Goal: Transaction & Acquisition: Complete application form

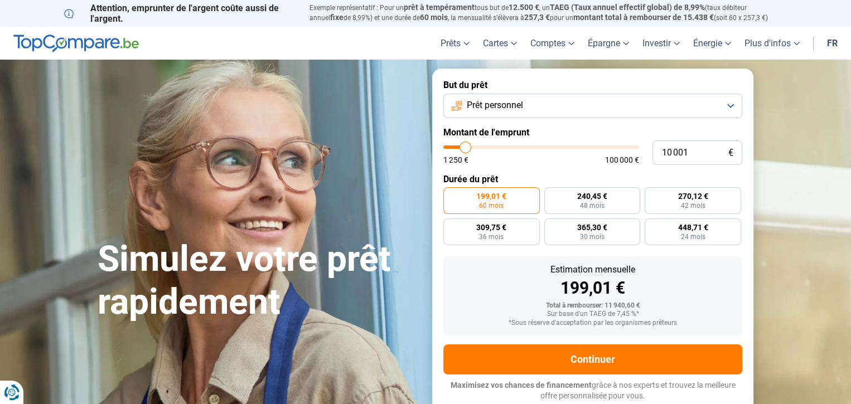
click at [725, 115] on button "Prêt personnel" at bounding box center [592, 106] width 299 height 25
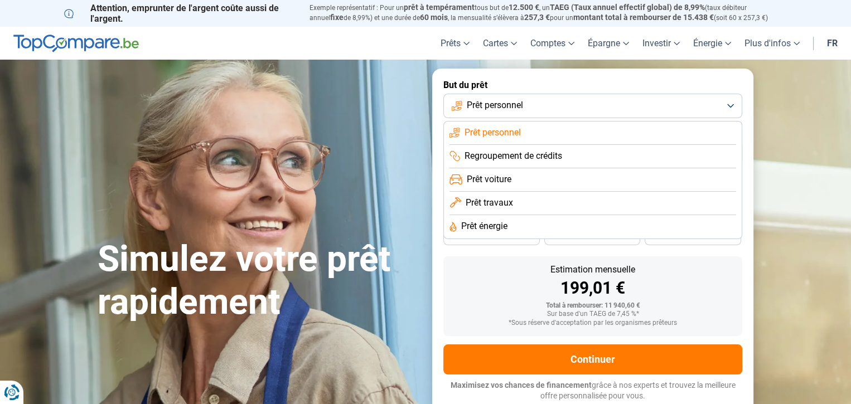
click at [655, 118] on button "Prêt personnel" at bounding box center [592, 106] width 299 height 25
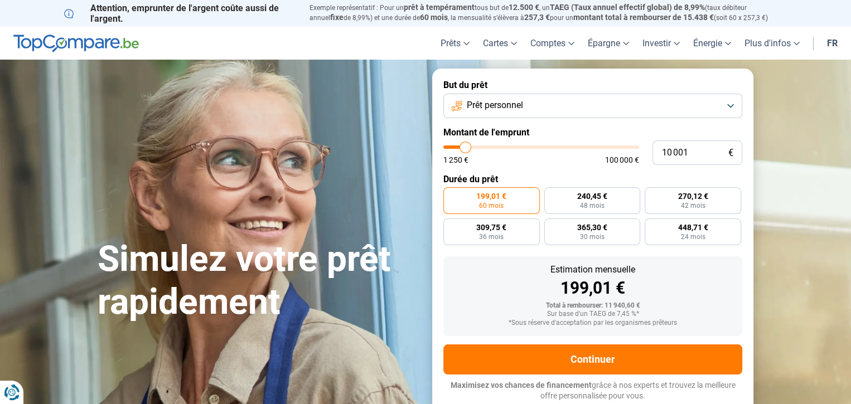
type input "39 250"
type input "39250"
click at [521, 149] on input "range" at bounding box center [541, 147] width 196 height 3
radio input "false"
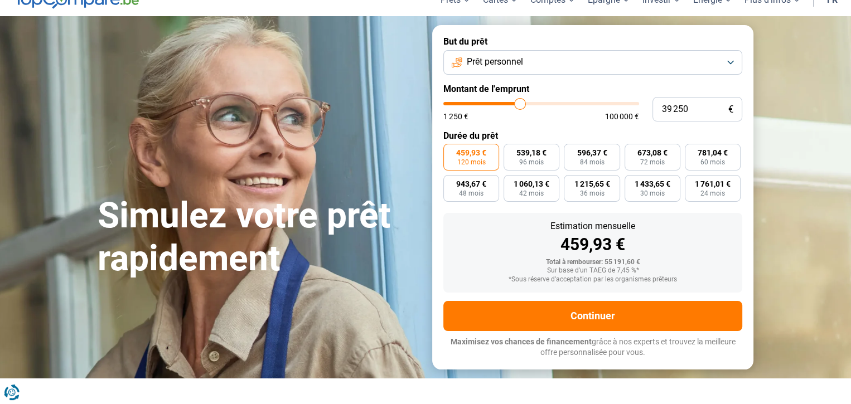
scroll to position [84, 0]
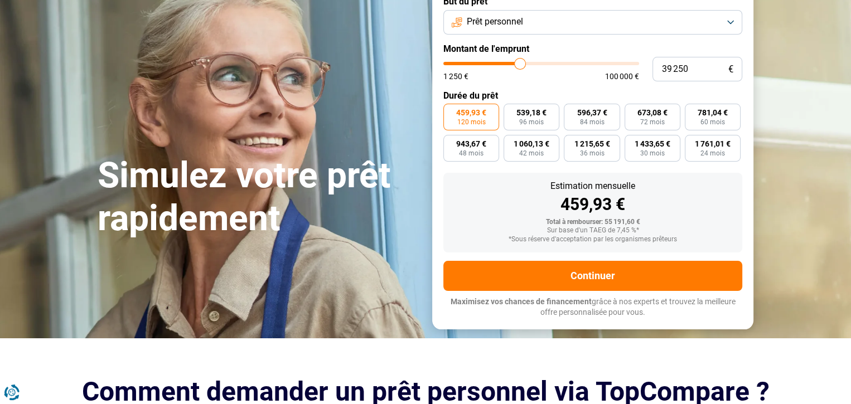
type input "20 500"
type input "20500"
click at [488, 65] on input "range" at bounding box center [541, 63] width 196 height 3
type input "14 000"
type input "14000"
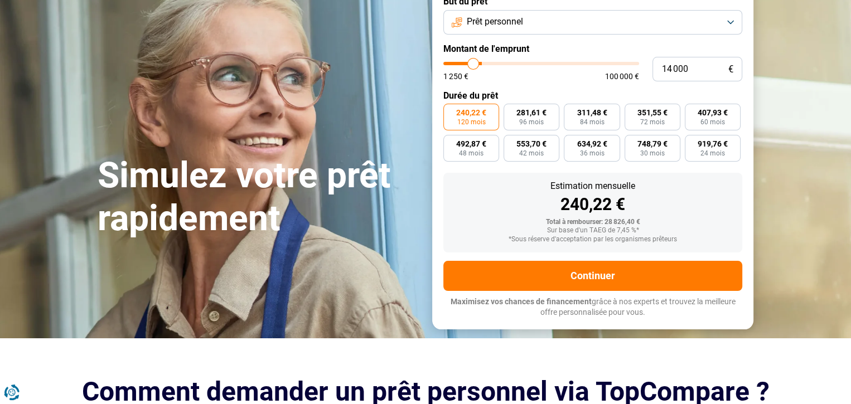
click at [477, 65] on input "range" at bounding box center [541, 63] width 196 height 3
radio input "true"
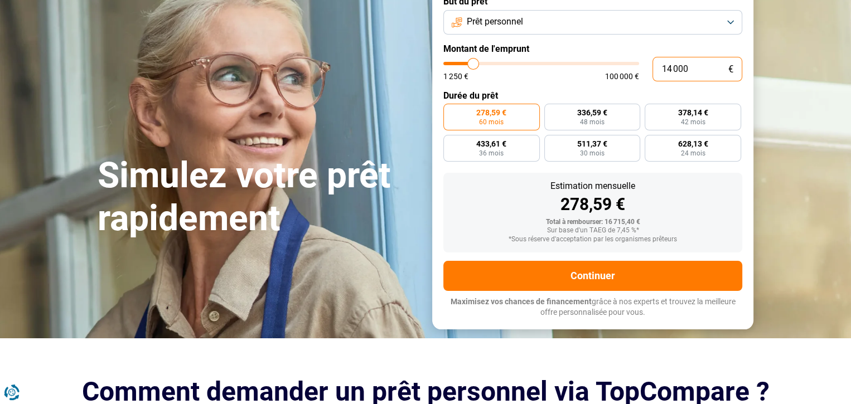
drag, startPoint x: 676, startPoint y: 94, endPoint x: 703, endPoint y: 98, distance: 27.0
click at [676, 81] on input "14 000" at bounding box center [697, 69] width 90 height 25
type input "140 005"
type input "100000"
type input "100 000"
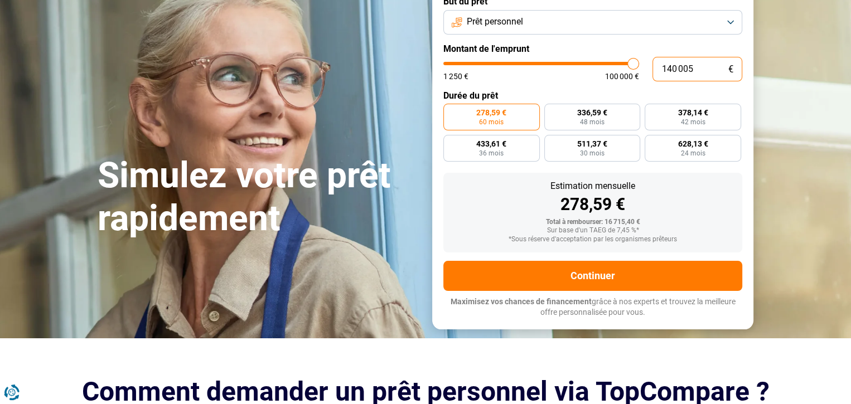
type input "100000"
radio input "false"
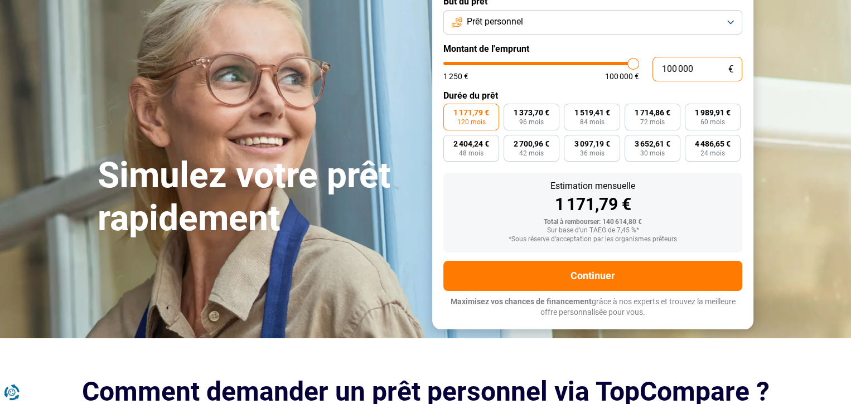
type input "10 000"
type input "10000"
type input "1 000"
type input "1250"
type input "100"
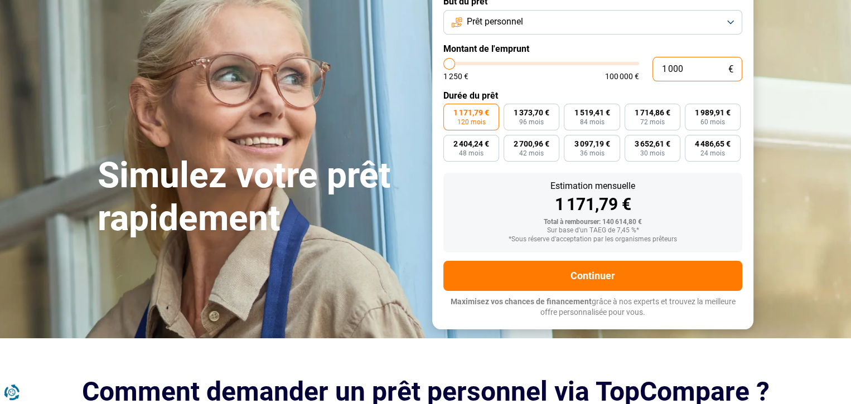
type input "1250"
type input "10"
type input "1250"
type input "1"
type input "1250"
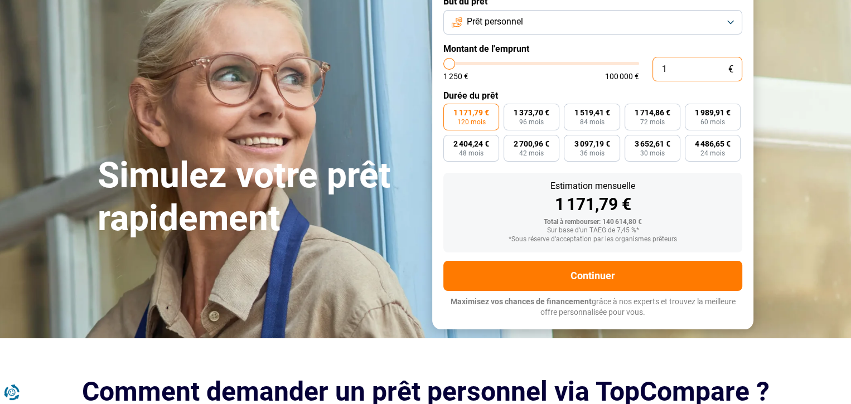
type input "1 250"
type input "1250"
radio input "true"
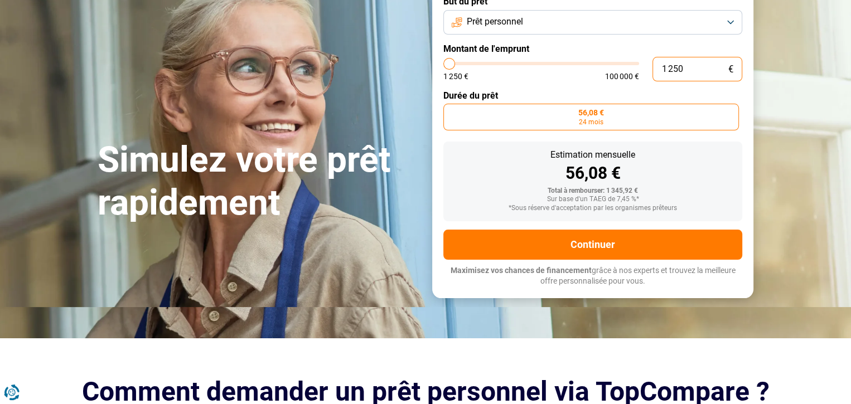
type input "12 505"
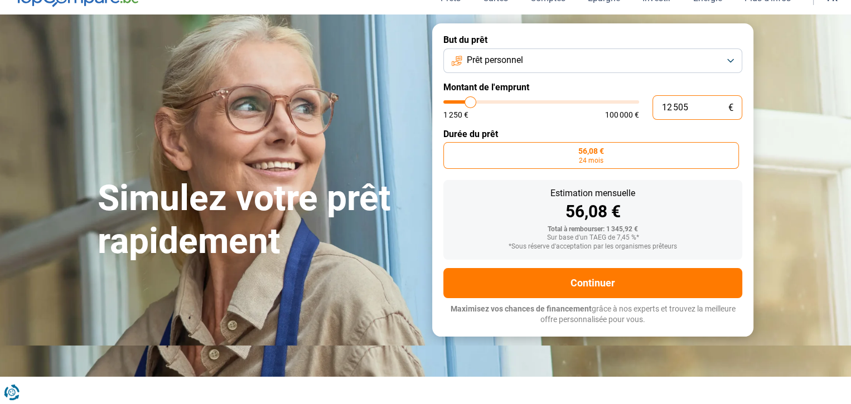
type input "12500"
radio input "false"
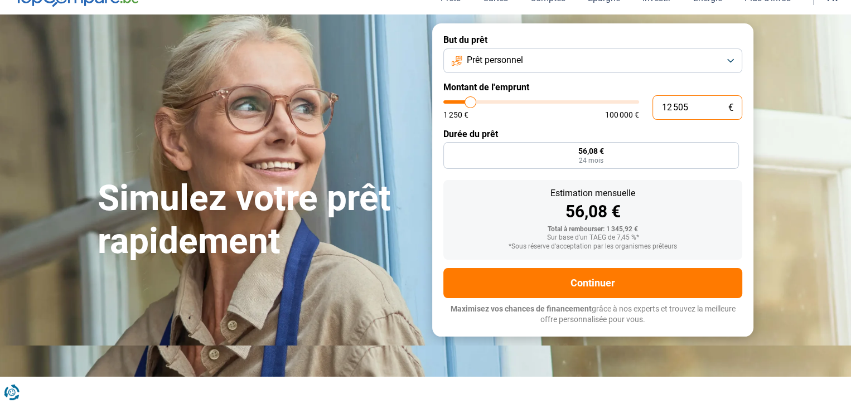
type input "125 050"
type input "100000"
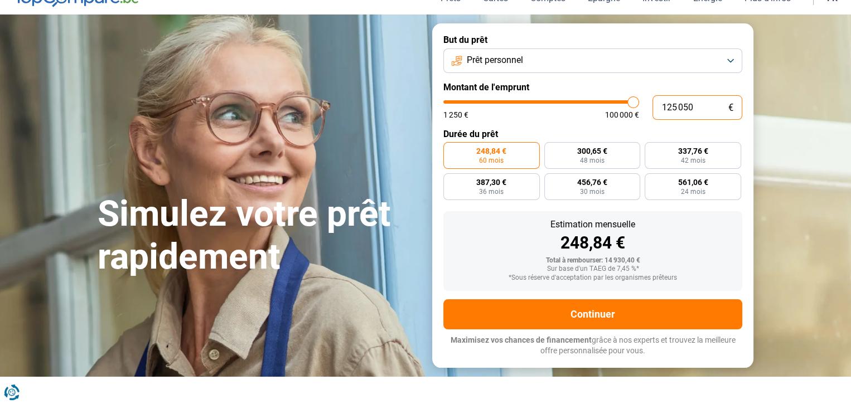
scroll to position [84, 0]
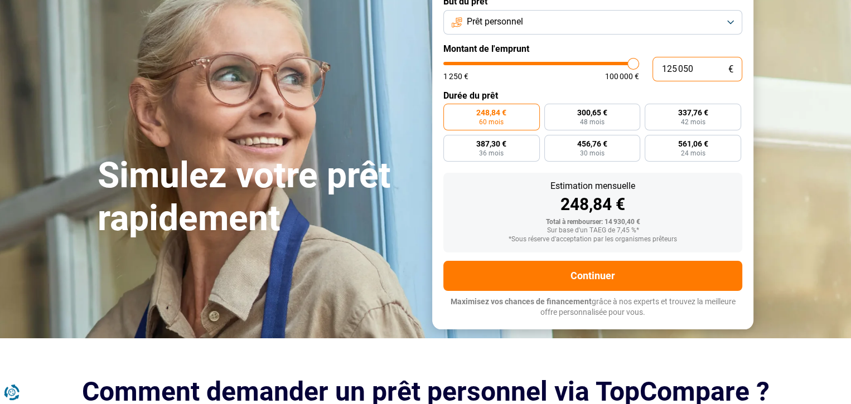
type input "100 000"
type input "100000"
radio input "false"
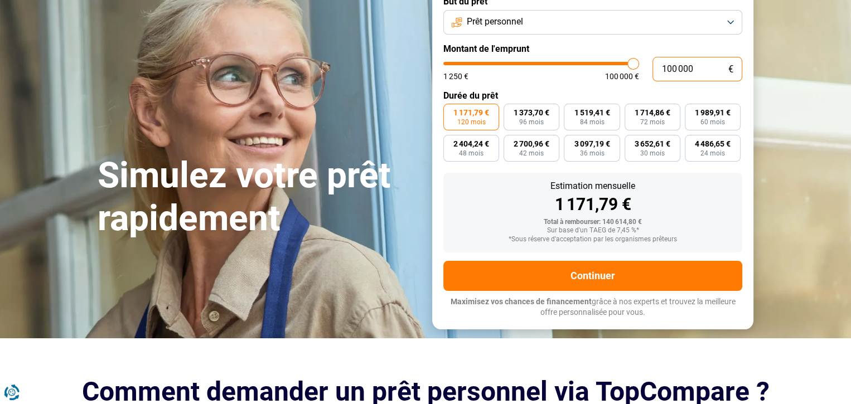
type input "10 000"
type input "10000"
type input "1 000"
type input "1250"
type input "100"
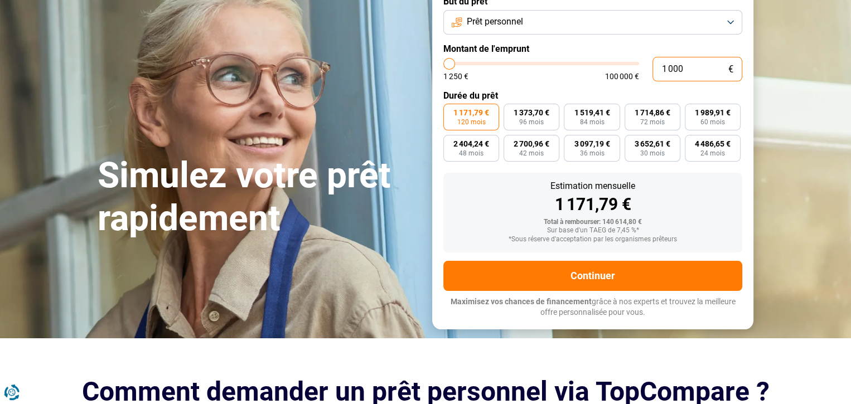
type input "1250"
type input "10"
type input "1250"
type input "1"
type input "1250"
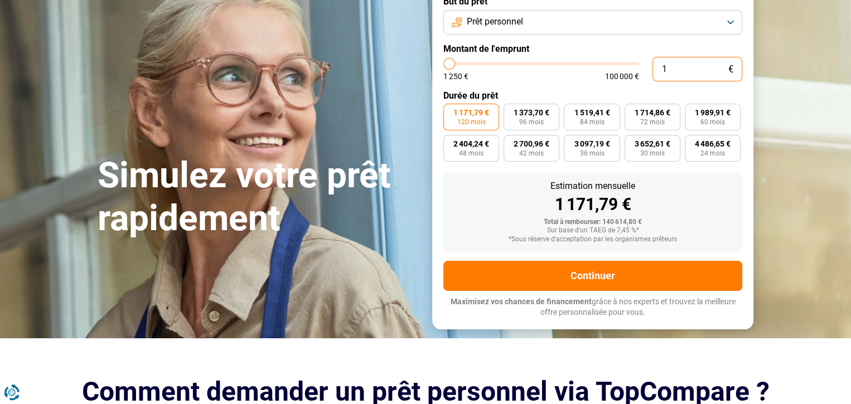
type input "1 250"
type input "1250"
radio input "true"
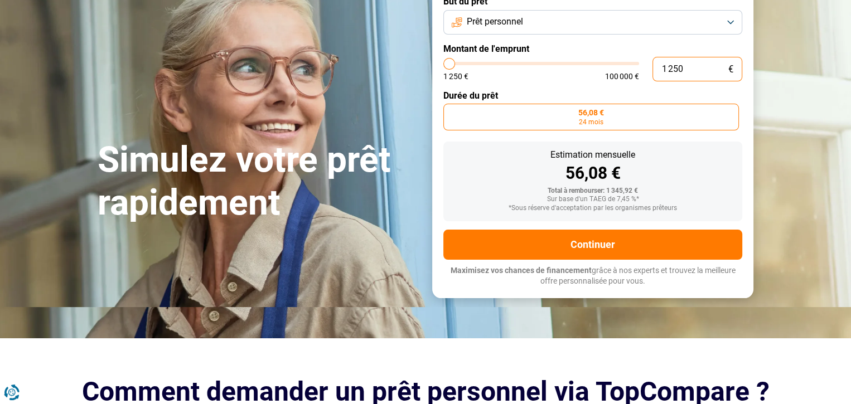
type input "12 505"
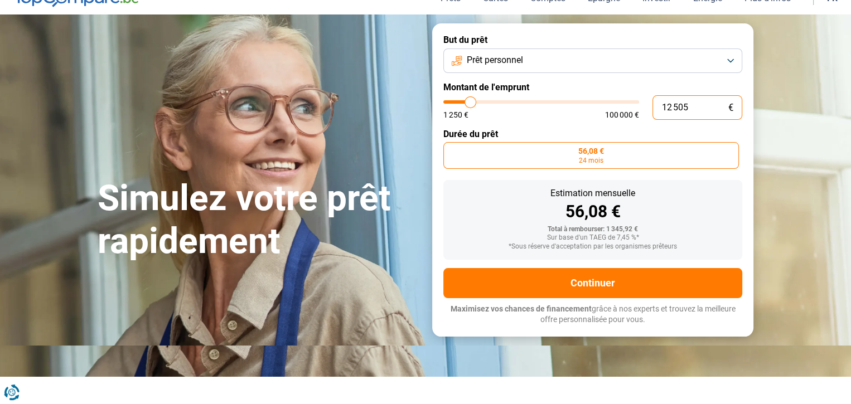
type input "12500"
radio input "false"
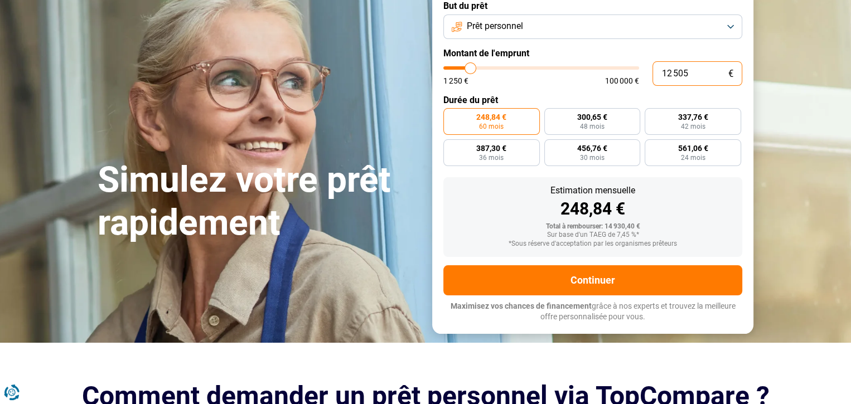
scroll to position [84, 0]
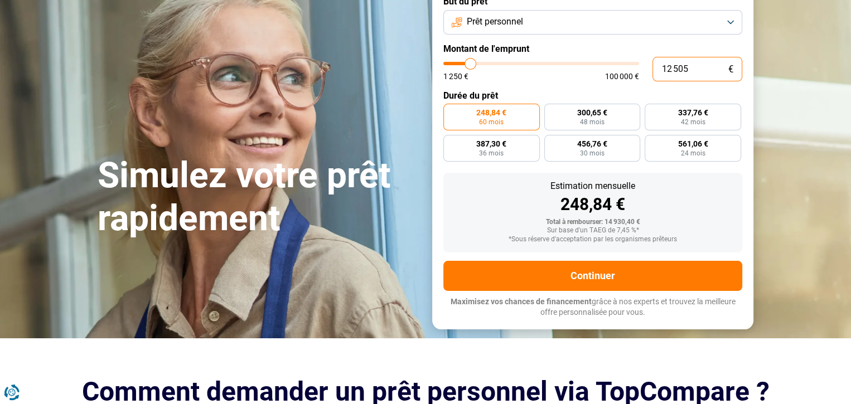
type input "18 750"
type input "18750"
radio input "false"
type input "18750"
click at [486, 65] on input "range" at bounding box center [541, 63] width 196 height 3
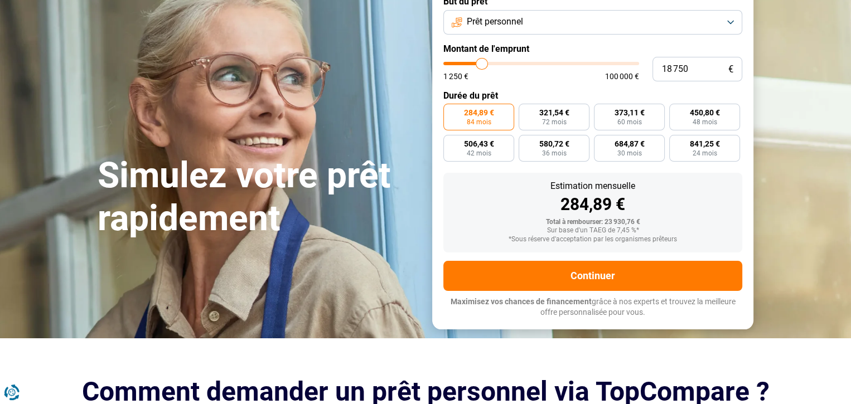
type input "13 000"
type input "13000"
click at [475, 65] on input "range" at bounding box center [541, 63] width 196 height 3
radio input "true"
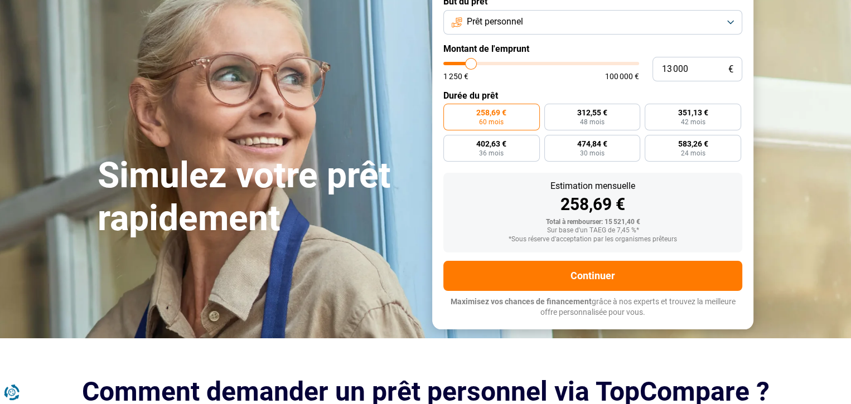
type input "18 000"
type input "18000"
click at [484, 65] on input "range" at bounding box center [541, 63] width 196 height 3
radio input "false"
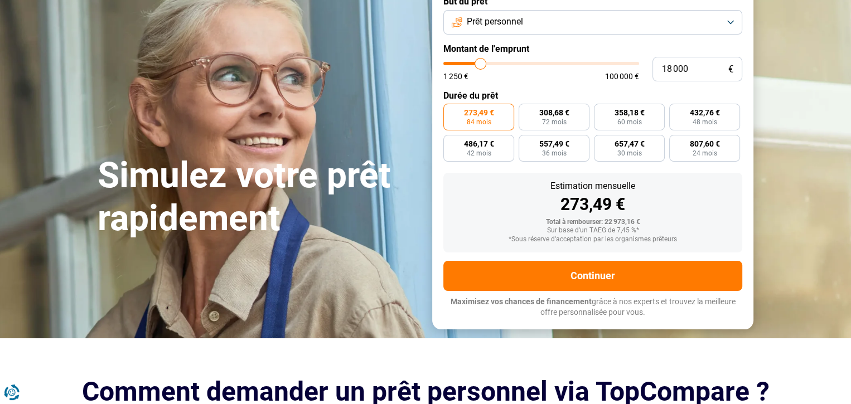
type input "16 750"
type input "16750"
type input "16 000"
type input "16000"
type input "15 750"
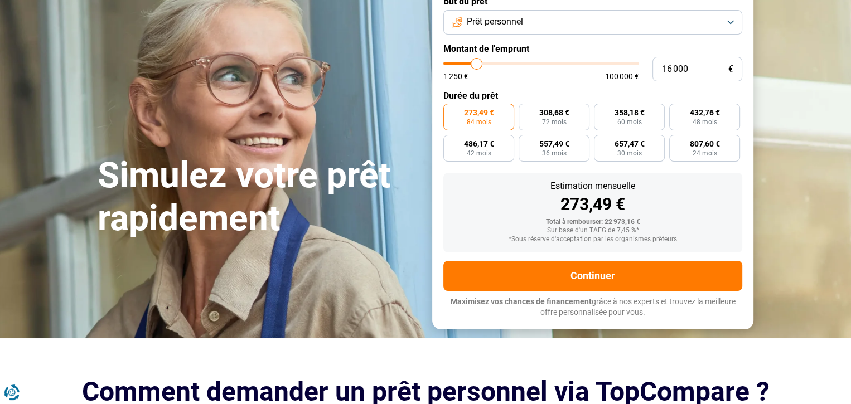
type input "15750"
type input "15 250"
type input "15250"
click at [480, 65] on input "range" at bounding box center [541, 63] width 196 height 3
click at [620, 117] on span "303,46 €" at bounding box center [629, 113] width 30 height 8
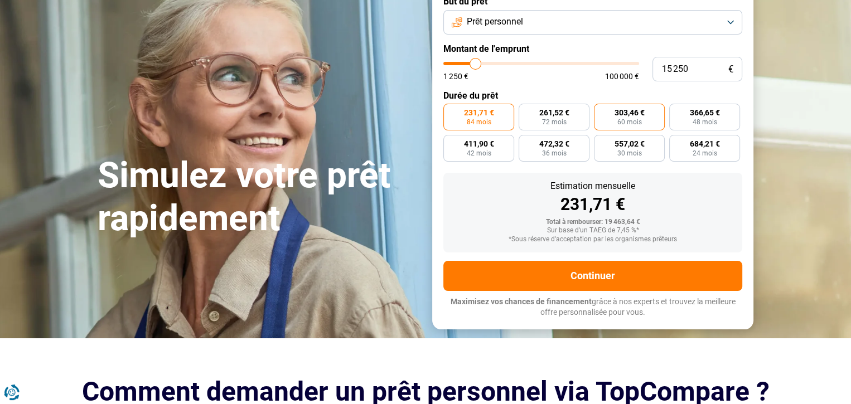
click at [601, 111] on input "303,46 € 60 mois" at bounding box center [597, 107] width 7 height 7
radio input "true"
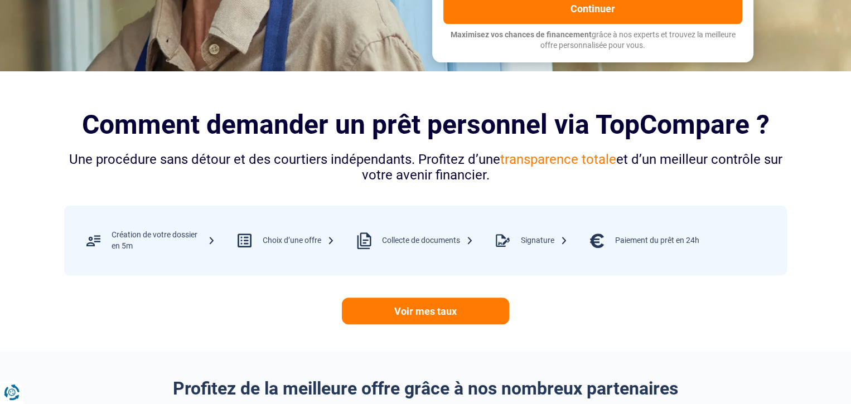
scroll to position [195, 0]
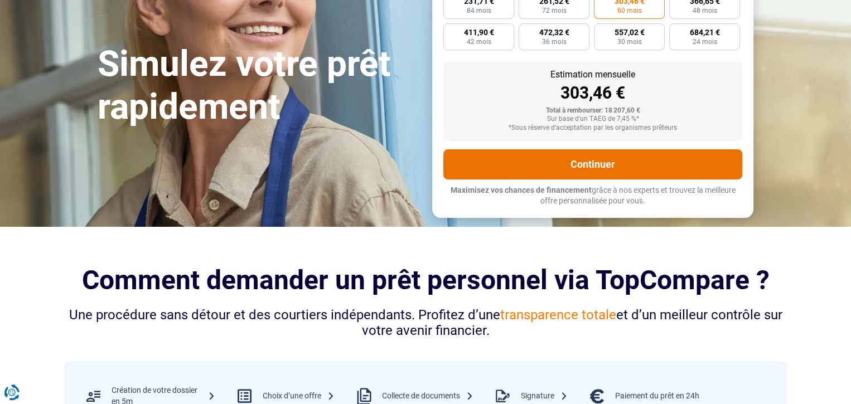
click at [612, 180] on button "Continuer" at bounding box center [592, 164] width 299 height 30
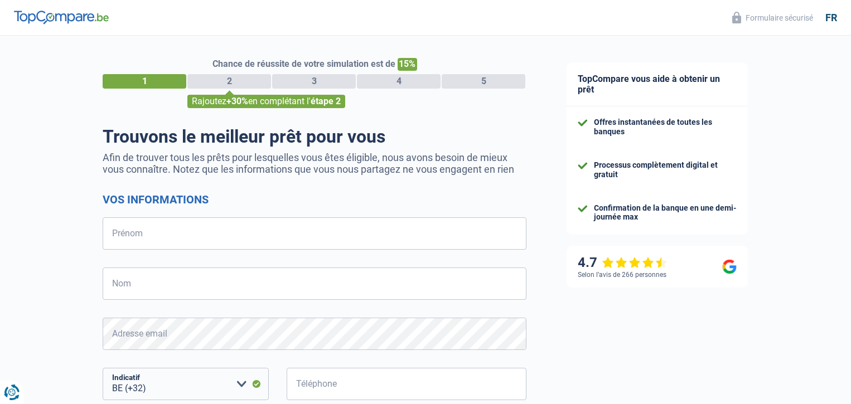
select select "32"
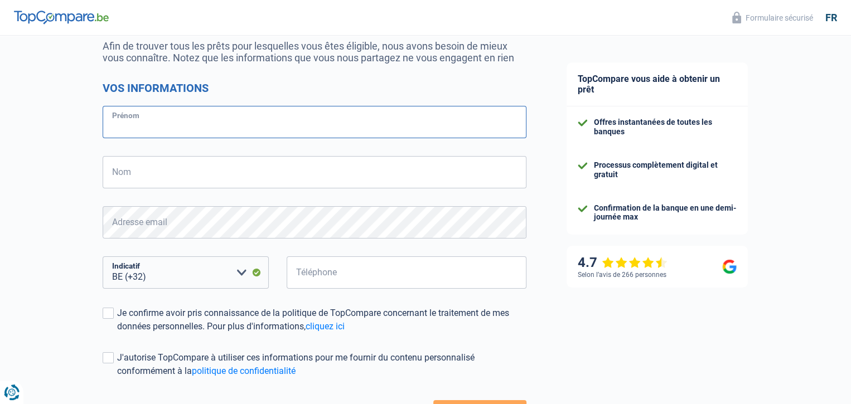
click at [253, 123] on input "Prénom" at bounding box center [315, 122] width 424 height 32
type input "charly"
type input "onkelinx"
click at [243, 270] on select "BE (+32) LU (+352) Veuillez sélectionner une option" at bounding box center [186, 273] width 166 height 32
click at [182, 268] on select "BE (+32) LU (+352) Veuillez sélectionner une option" at bounding box center [186, 273] width 166 height 32
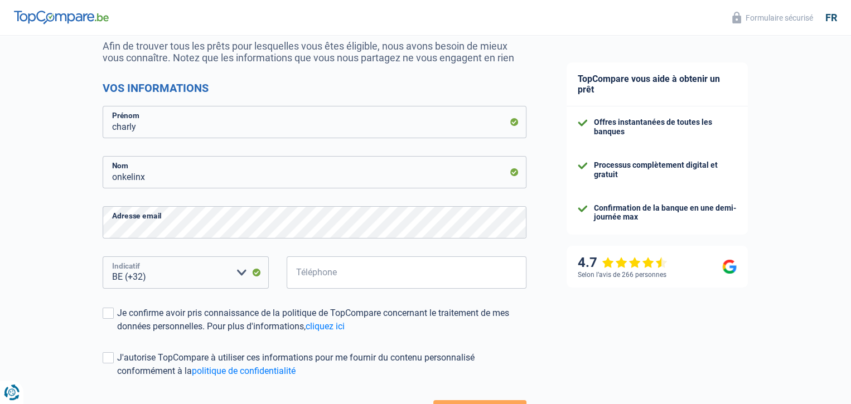
click at [194, 275] on select "BE (+32) LU (+352) Veuillez sélectionner une option" at bounding box center [186, 273] width 166 height 32
click at [157, 277] on select "BE (+32) LU (+352) Veuillez sélectionner une option" at bounding box center [186, 273] width 166 height 32
click at [381, 275] on input "Téléphone" at bounding box center [407, 273] width 240 height 32
type input "470744719"
click at [107, 314] on span at bounding box center [108, 313] width 11 height 11
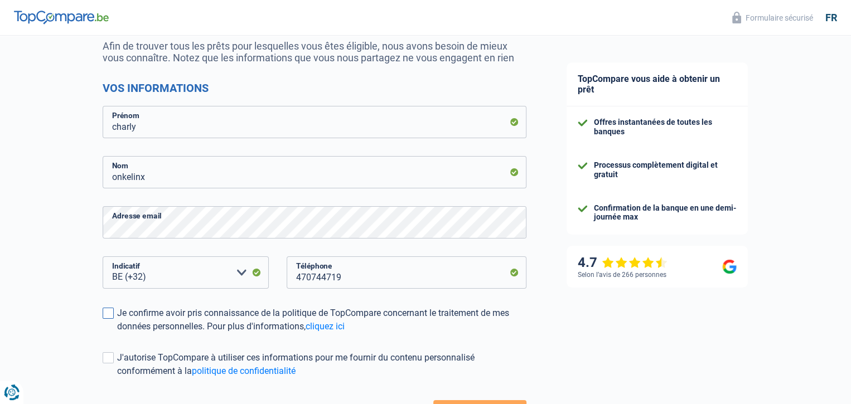
click at [117, 333] on input "Je confirme avoir pris connaissance de la politique de TopCompare concernant le…" at bounding box center [117, 333] width 0 height 0
click at [109, 355] on span at bounding box center [108, 357] width 11 height 11
click at [117, 378] on input "J'autorise TopCompare à utiliser ces informations pour me fournir du contenu pe…" at bounding box center [117, 378] width 0 height 0
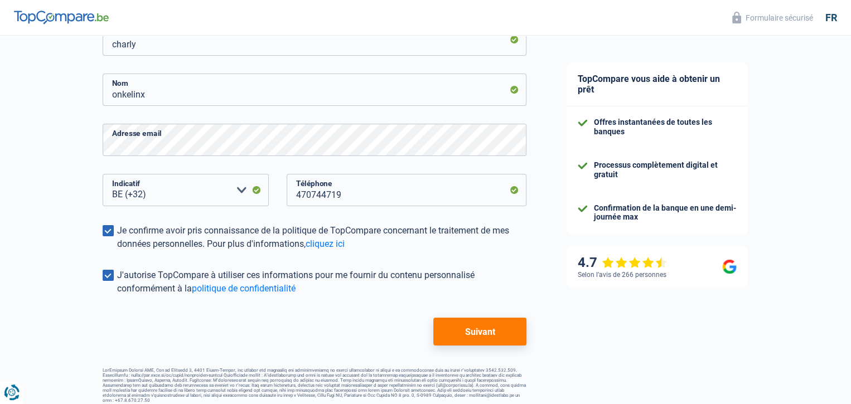
scroll to position [197, 0]
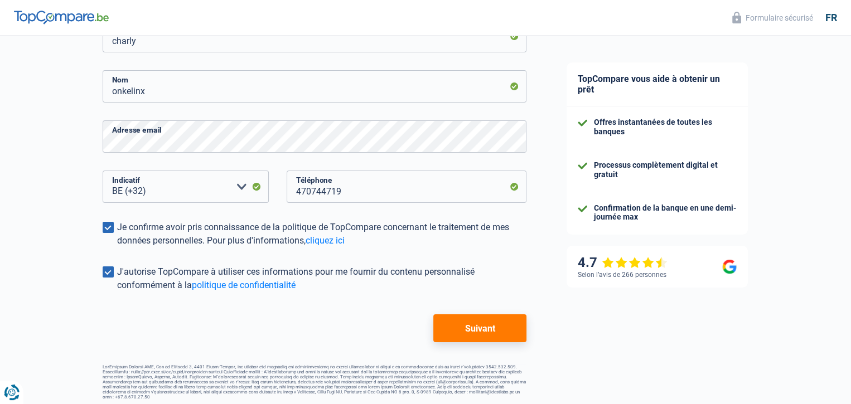
click at [485, 331] on button "Suivant" at bounding box center [479, 329] width 93 height 28
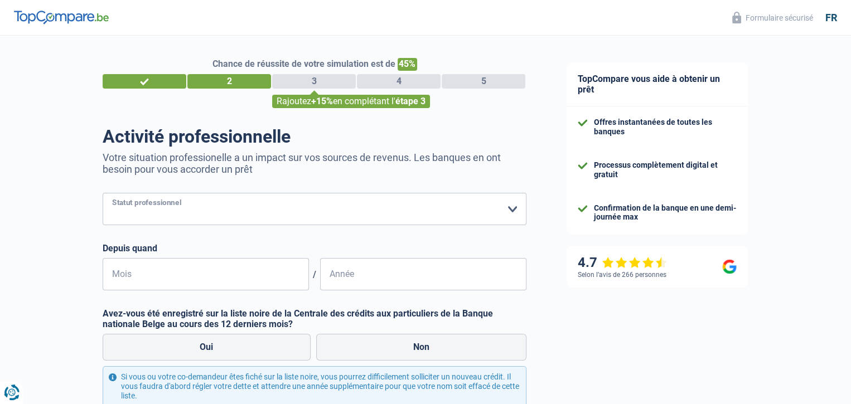
click at [519, 211] on select "Ouvrier Employé privé Employé public Invalide Indépendant Pensionné Chômeur Mut…" at bounding box center [315, 209] width 424 height 32
select select "mutuality"
click at [103, 194] on select "Ouvrier Employé privé Employé public Invalide Indépendant Pensionné Chômeur Mut…" at bounding box center [315, 209] width 424 height 32
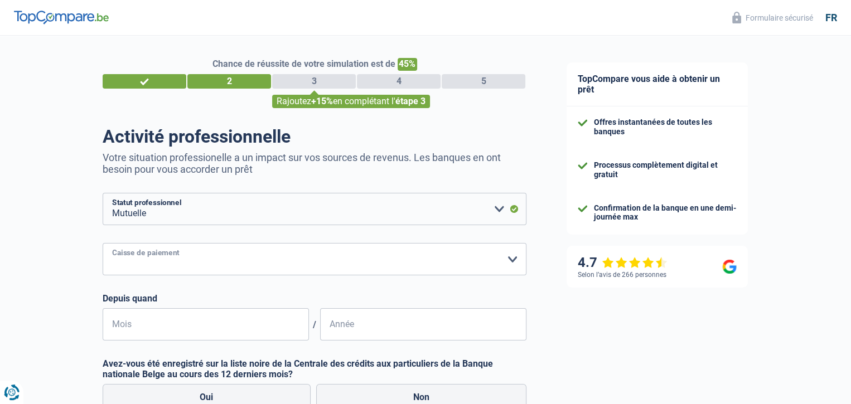
click at [506, 258] on select "Mutualité [DEMOGRAPHIC_DATA] Mutualité Socialiste (Solidaris) SPF Sécurité Soci…" at bounding box center [315, 259] width 424 height 32
select select "[DEMOGRAPHIC_DATA]"
click at [103, 244] on select "Mutualité [DEMOGRAPHIC_DATA] Mutualité Socialiste (Solidaris) SPF Sécurité Soci…" at bounding box center [315, 259] width 424 height 32
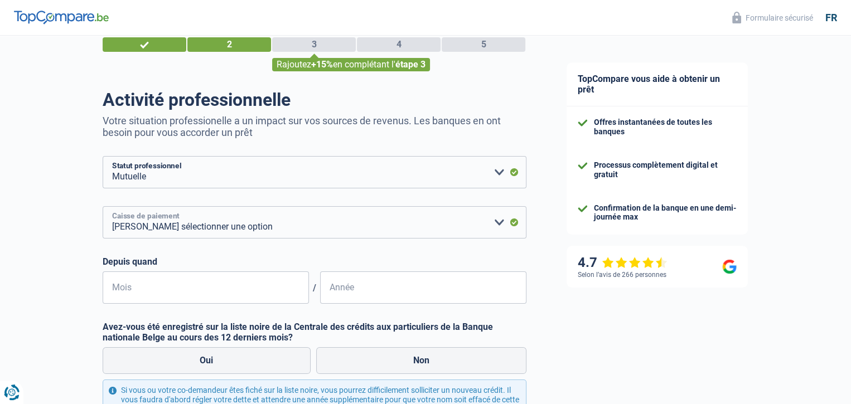
scroll to position [112, 0]
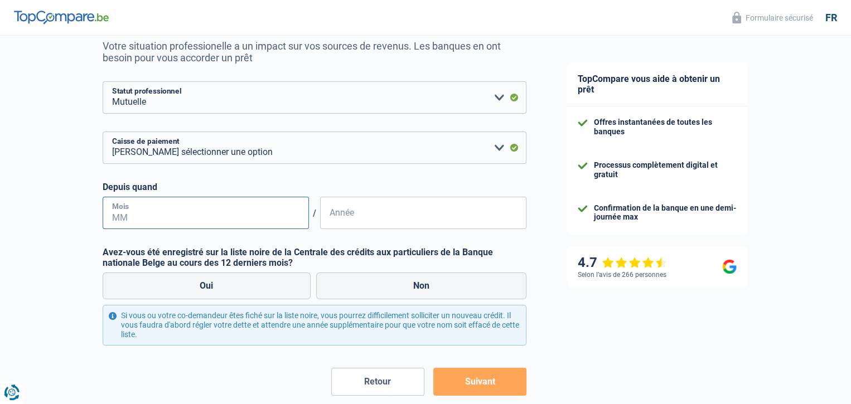
click at [208, 218] on input "Mois" at bounding box center [206, 213] width 206 height 32
type input "01"
type input "2010"
click at [423, 286] on label "Non" at bounding box center [421, 286] width 211 height 27
click at [423, 286] on input "Non" at bounding box center [421, 286] width 211 height 27
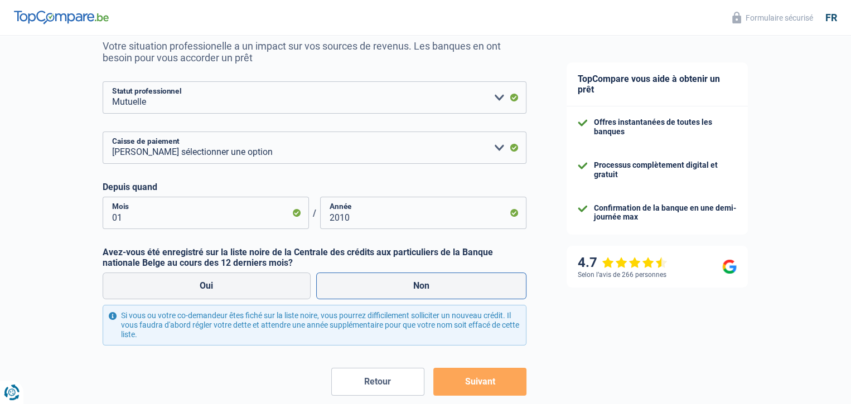
radio input "true"
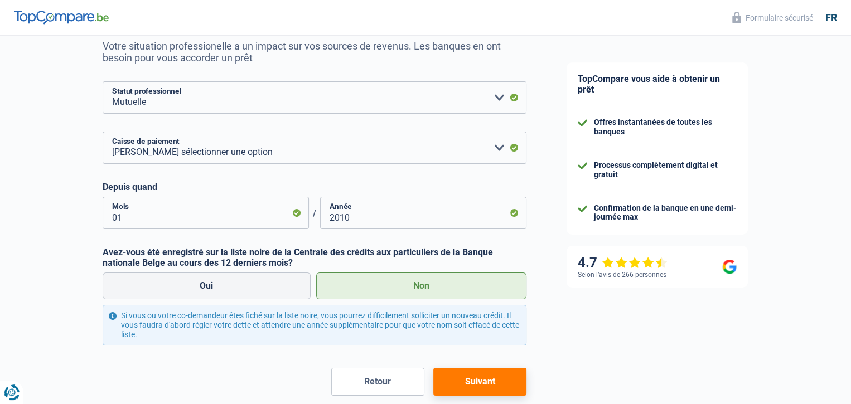
scroll to position [167, 0]
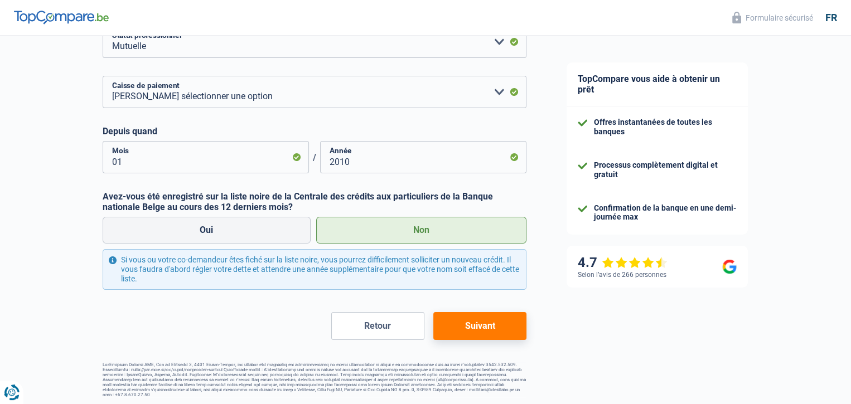
click at [462, 330] on button "Suivant" at bounding box center [479, 326] width 93 height 28
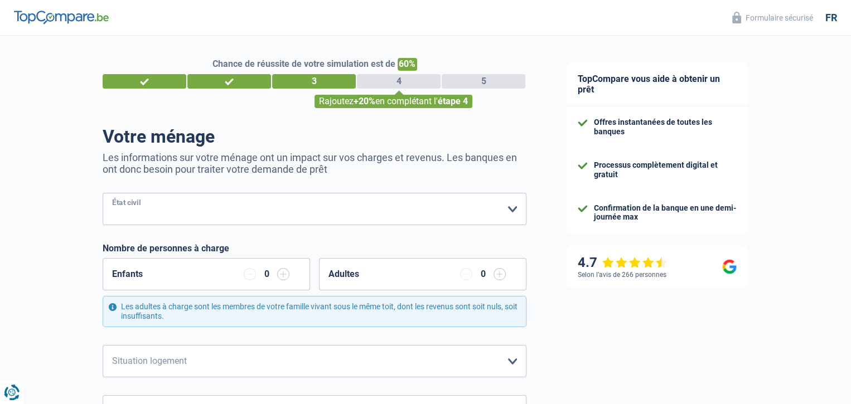
click at [510, 207] on select "[PERSON_NAME](e) Cohabitant(e) légal(e) Divorcé(e) Veuf(ve) Séparé (de fait) Ve…" at bounding box center [315, 209] width 424 height 32
select select "married"
click at [103, 194] on select "[PERSON_NAME](e) Cohabitant(e) légal(e) Divorcé(e) Veuf(ve) Séparé (de fait) Ve…" at bounding box center [315, 209] width 424 height 32
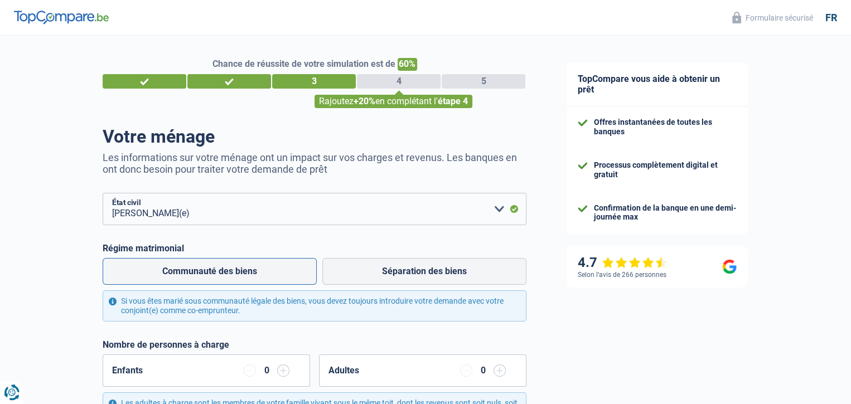
click at [200, 272] on label "Communauté des biens" at bounding box center [210, 271] width 214 height 27
click at [200, 272] on input "Communauté des biens" at bounding box center [210, 271] width 214 height 27
radio input "true"
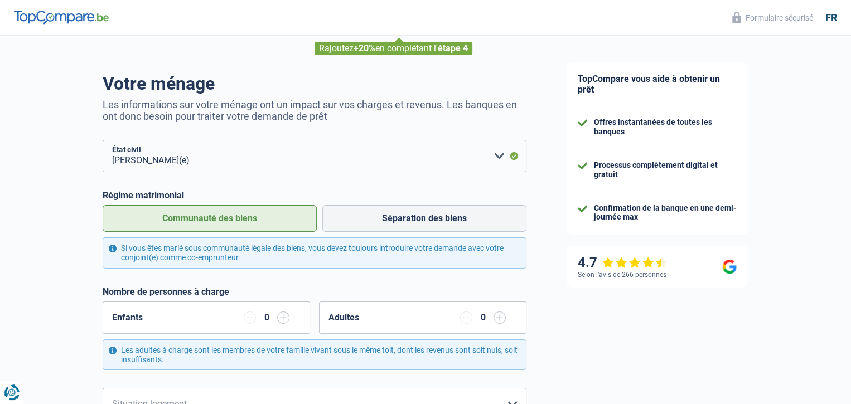
scroll to position [167, 0]
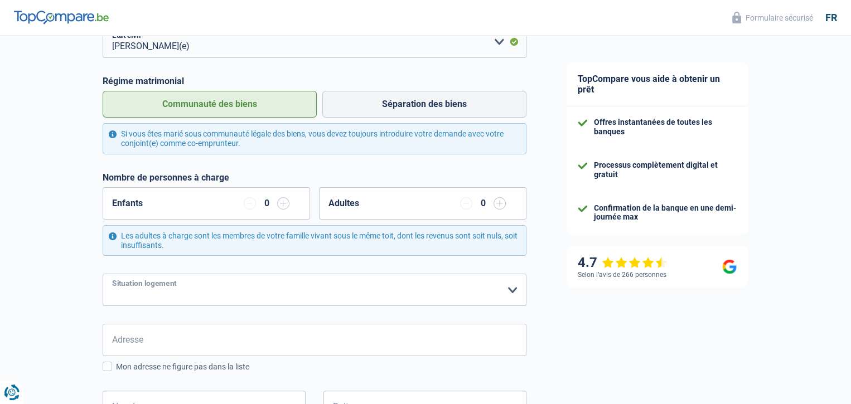
click at [509, 291] on select "Locataire Propriétaire avec prêt hypothécaire Propriétaire sans prêt hypothécai…" at bounding box center [315, 290] width 424 height 32
select select "ownerWithMortgage"
click at [103, 275] on select "Locataire Propriétaire avec prêt hypothécaire Propriétaire sans prêt hypothécai…" at bounding box center [315, 290] width 424 height 32
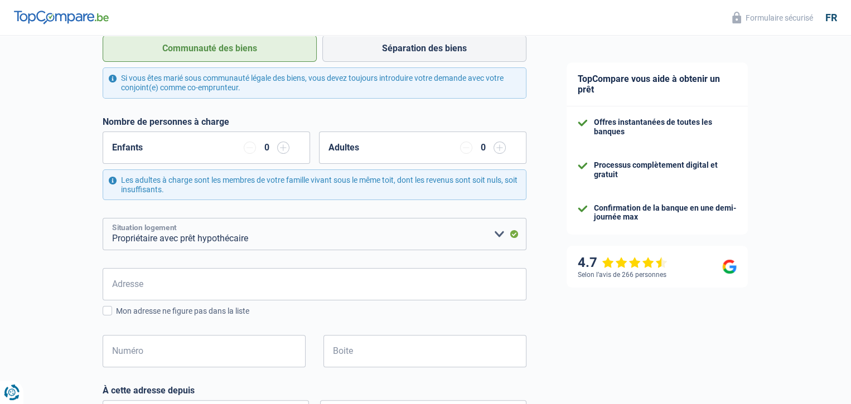
scroll to position [279, 0]
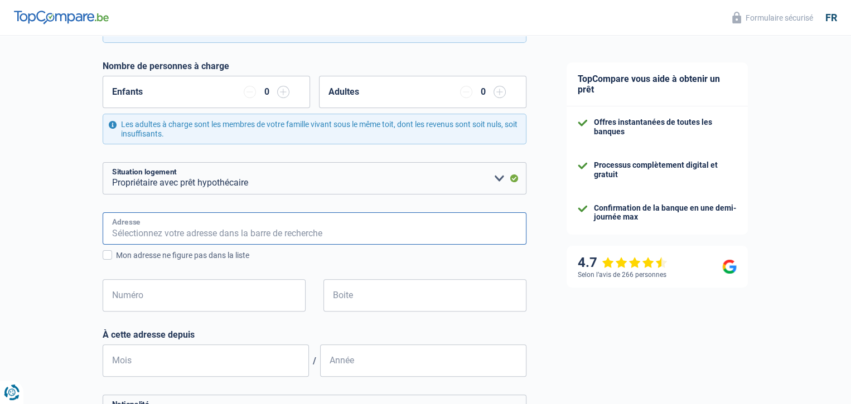
click at [241, 232] on input "Adresse" at bounding box center [315, 228] width 424 height 32
type input "[STREET_ADDRESS]"
type input "[GEOGRAPHIC_DATA]"
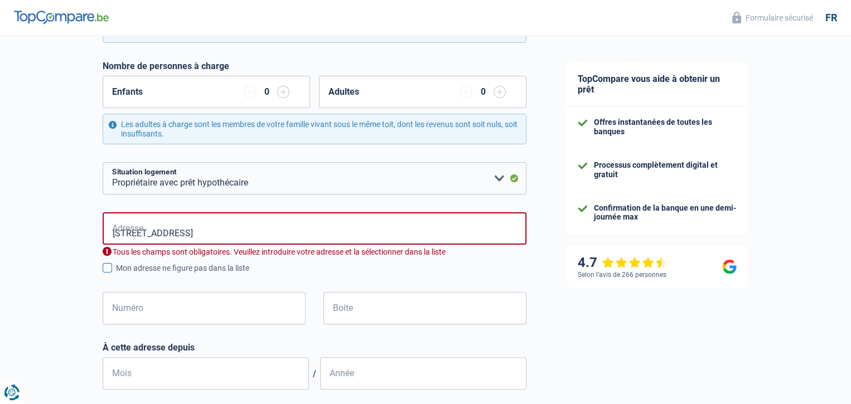
type input "[GEOGRAPHIC_DATA]"
click at [257, 228] on input "[STREET_ADDRESS]" at bounding box center [315, 228] width 424 height 32
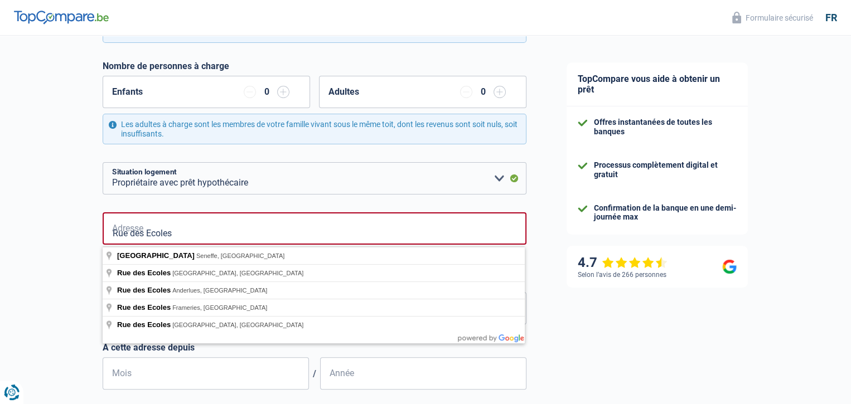
type input "Rue des Ecoles"
drag, startPoint x: 64, startPoint y: 265, endPoint x: 77, endPoint y: 269, distance: 13.9
click at [64, 265] on div "Chance de réussite de votre simulation est de 60% 1 2 3 4 5 Rajoutez +20% en co…" at bounding box center [273, 233] width 546 height 963
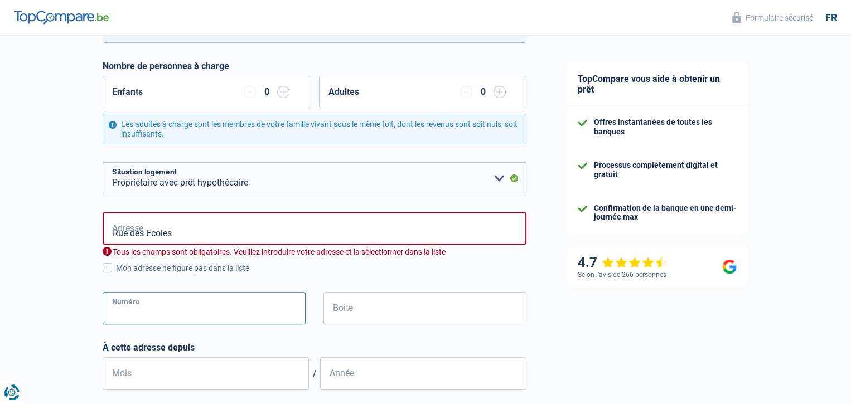
click at [204, 315] on input "Numéro" at bounding box center [204, 308] width 203 height 32
type input "23"
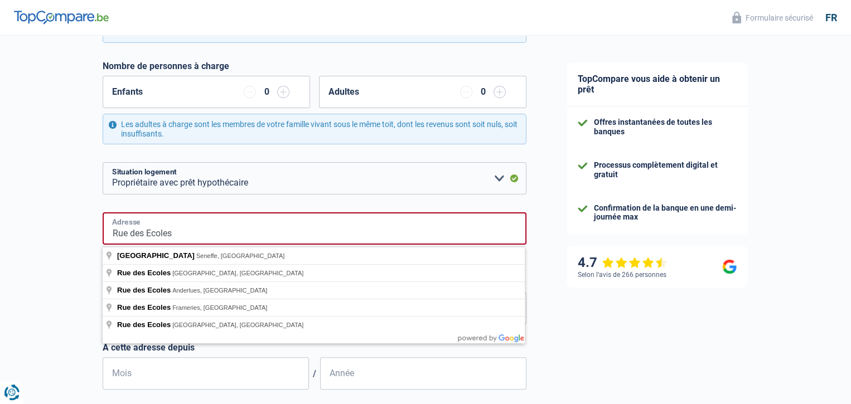
click at [212, 235] on input "Rue des Ecoles" at bounding box center [315, 228] width 424 height 32
click at [37, 230] on div "Chance de réussite de votre simulation est de 60% 1 2 3 4 5 Rajoutez +20% en co…" at bounding box center [273, 233] width 546 height 963
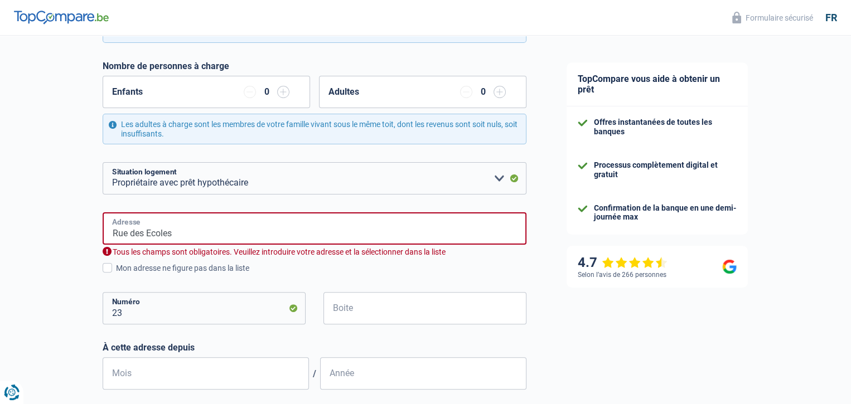
click at [190, 225] on input "Rue des Ecoles" at bounding box center [315, 228] width 424 height 32
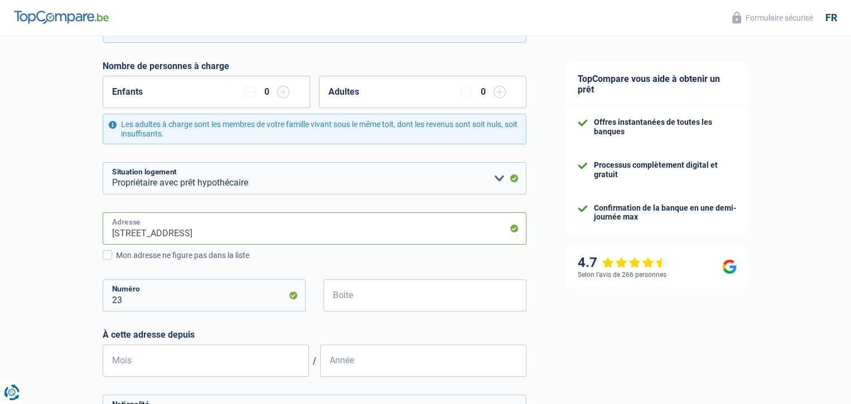
click at [278, 230] on input "[STREET_ADDRESS]" at bounding box center [315, 228] width 424 height 32
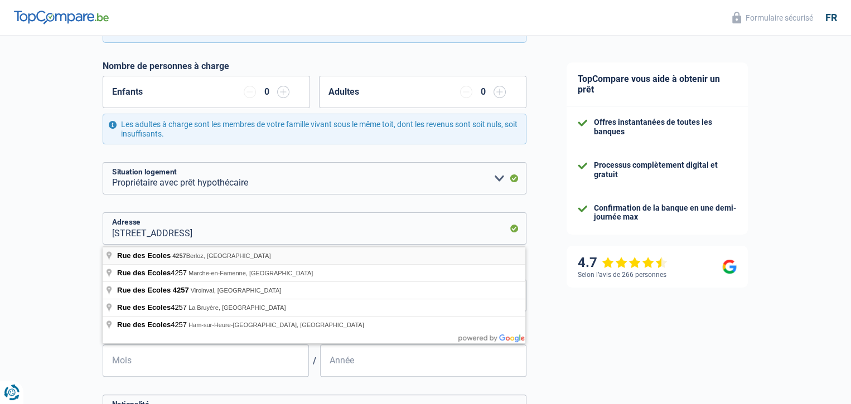
type input "[STREET_ADDRESS]"
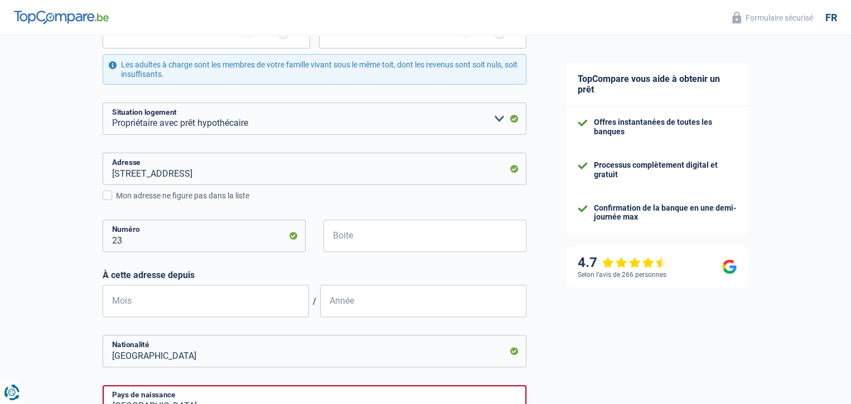
scroll to position [390, 0]
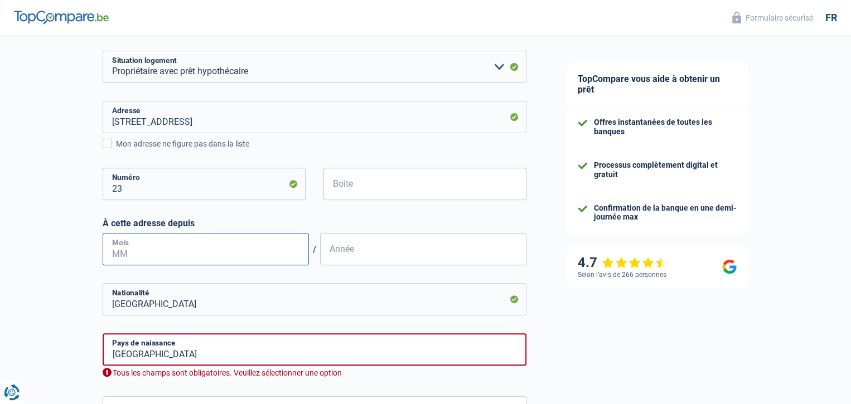
click at [255, 254] on input "Mois" at bounding box center [206, 249] width 206 height 32
type input "10"
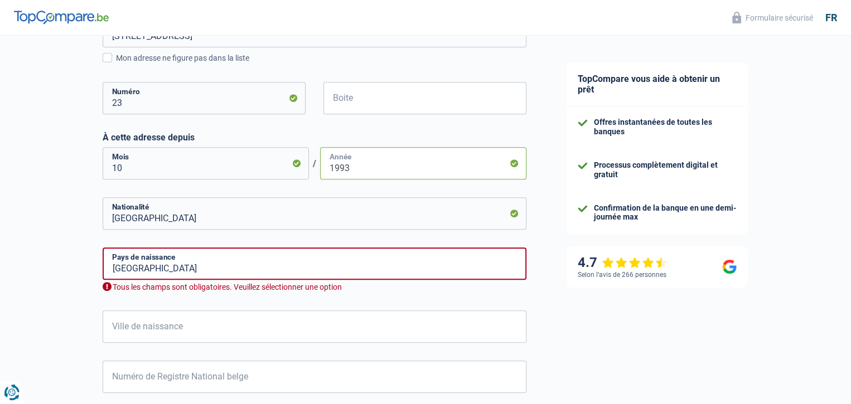
scroll to position [558, 0]
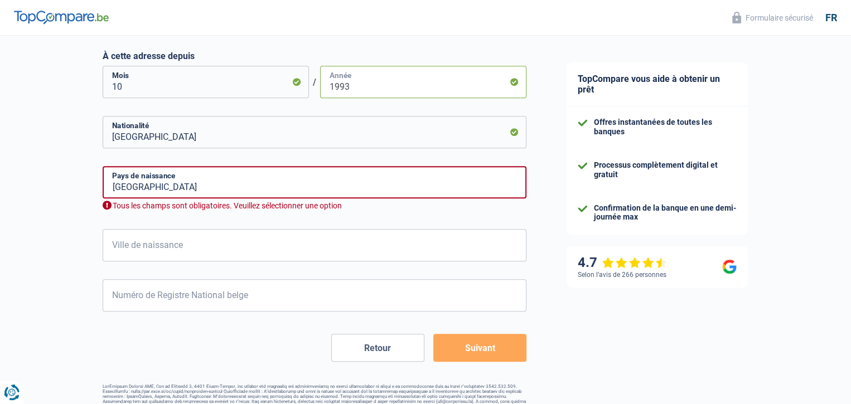
type input "1993"
click at [204, 182] on input "[GEOGRAPHIC_DATA]" at bounding box center [315, 182] width 424 height 32
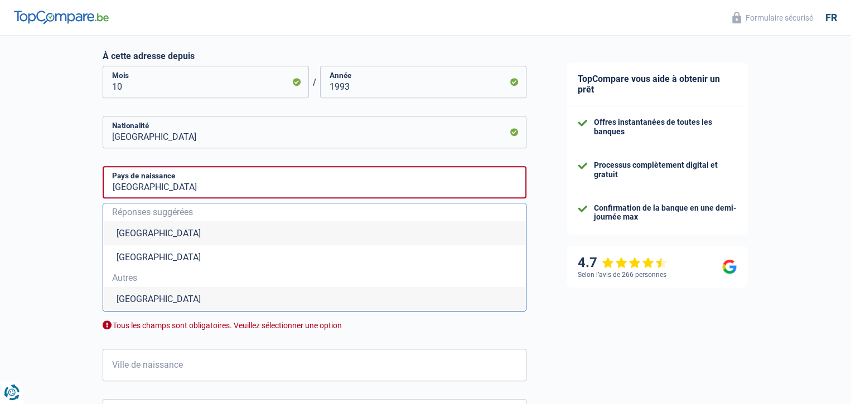
click at [238, 245] on li "[GEOGRAPHIC_DATA]" at bounding box center [314, 233] width 423 height 24
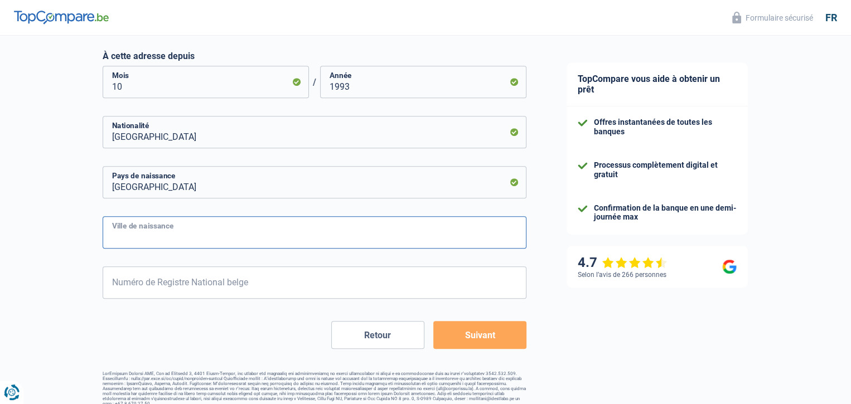
click at [200, 233] on input "Ville de naissance" at bounding box center [315, 232] width 424 height 32
type input "waremme"
